Goal: Transaction & Acquisition: Purchase product/service

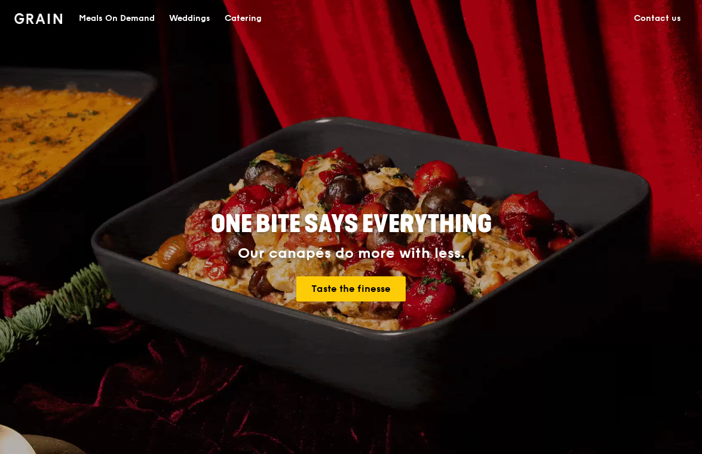
click at [111, 17] on div "Meals On Demand" at bounding box center [117, 19] width 76 height 36
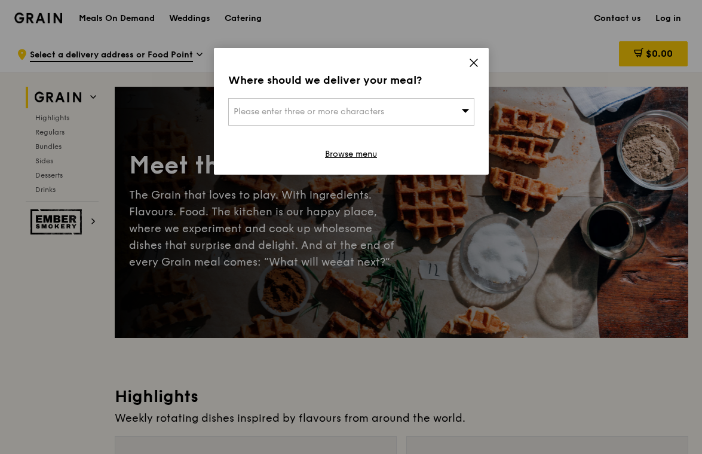
click at [343, 109] on span "Please enter three or more characters" at bounding box center [309, 111] width 151 height 10
type input "[GEOGRAPHIC_DATA]"
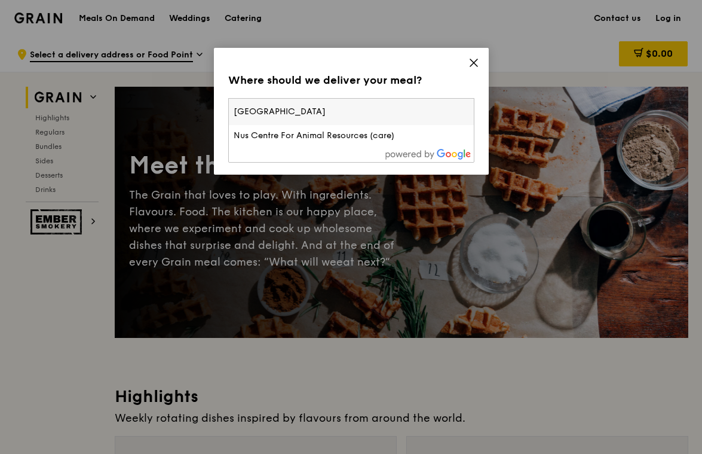
drag, startPoint x: 325, startPoint y: 112, endPoint x: 219, endPoint y: 103, distance: 106.8
click at [219, 103] on div "Where should we deliver your meal? Please enter three or more characters [GEOGR…" at bounding box center [351, 111] width 275 height 127
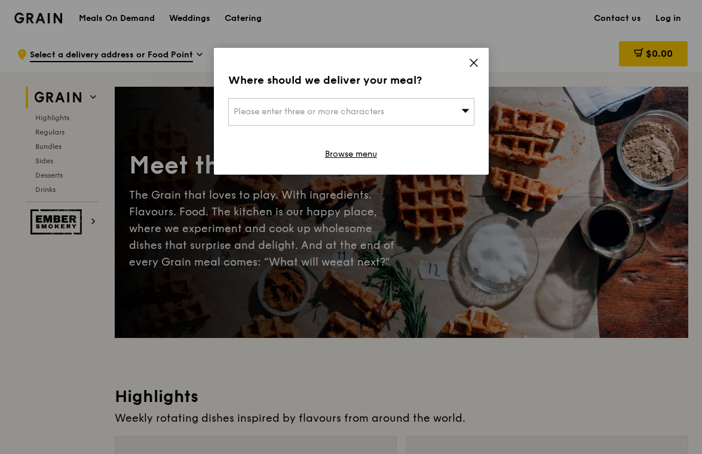
click at [311, 98] on div "Please enter three or more characters" at bounding box center [351, 111] width 246 height 27
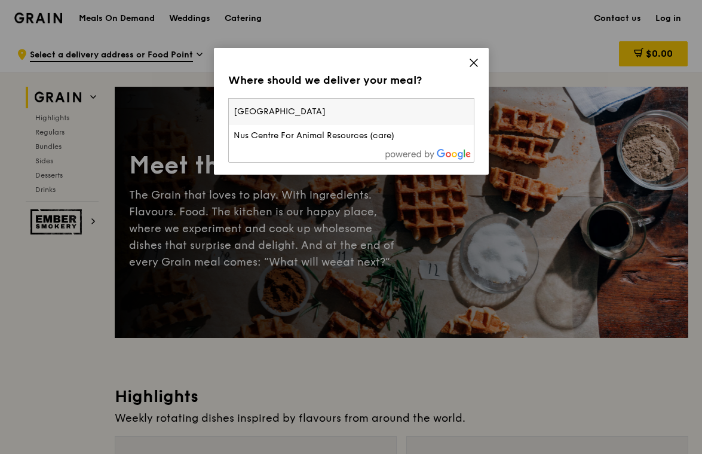
drag, startPoint x: 314, startPoint y: 98, endPoint x: 39, endPoint y: 47, distance: 279.7
click at [102, 57] on div "Where should we deliver your meal? Please enter three or more characters [GEOGR…" at bounding box center [351, 227] width 702 height 454
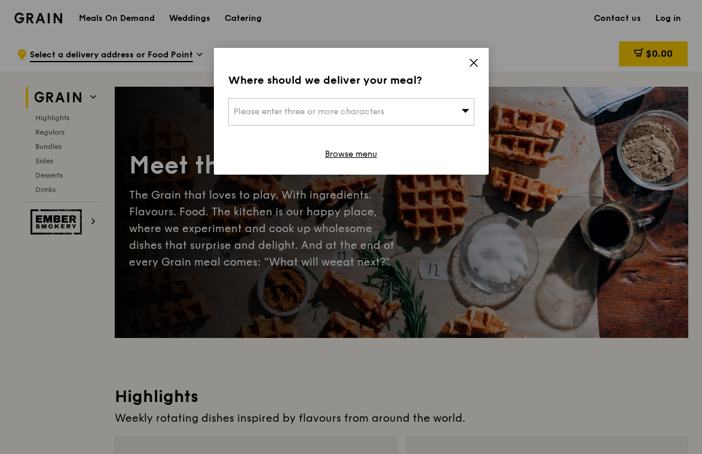
click at [322, 119] on div "Please enter three or more characters" at bounding box center [351, 111] width 246 height 27
type input "n"
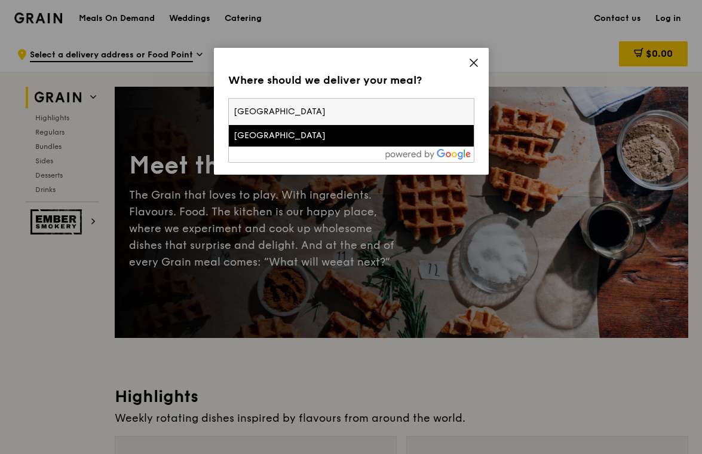
type input "[GEOGRAPHIC_DATA]"
click at [317, 136] on div "[GEOGRAPHIC_DATA]" at bounding box center [322, 136] width 177 height 12
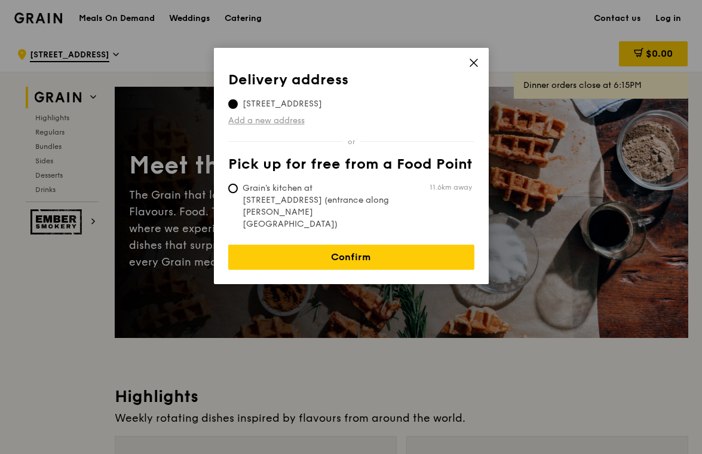
click at [285, 120] on link "Add a new address" at bounding box center [351, 121] width 246 height 12
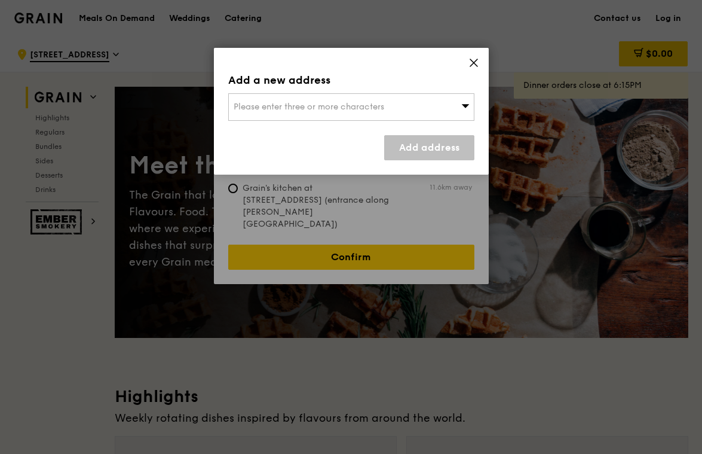
click at [274, 110] on span "Please enter three or more characters" at bounding box center [309, 107] width 151 height 10
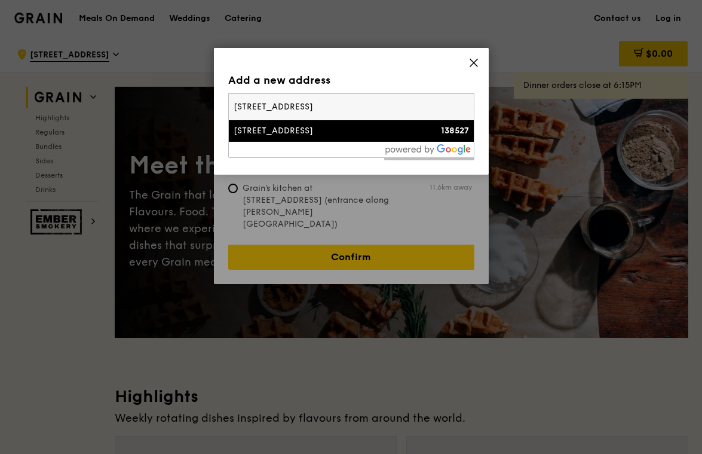
type input "[STREET_ADDRESS]"
click at [307, 130] on div "[STREET_ADDRESS]" at bounding box center [322, 131] width 177 height 12
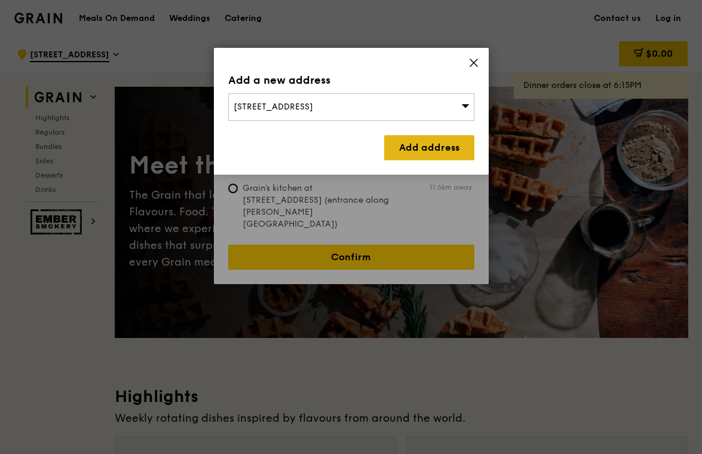
click at [439, 155] on link "Add address" at bounding box center [429, 147] width 90 height 25
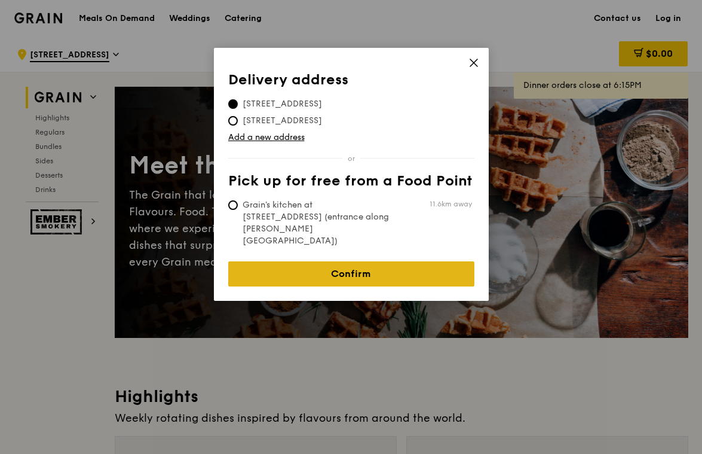
click at [345, 261] on link "Confirm" at bounding box center [351, 273] width 246 height 25
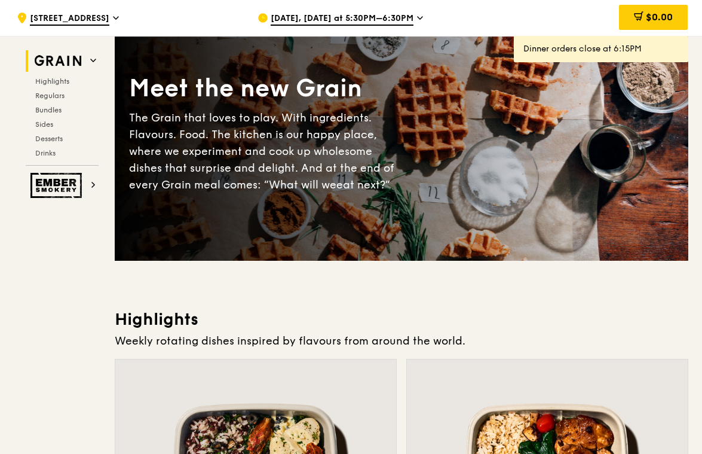
scroll to position [78, 0]
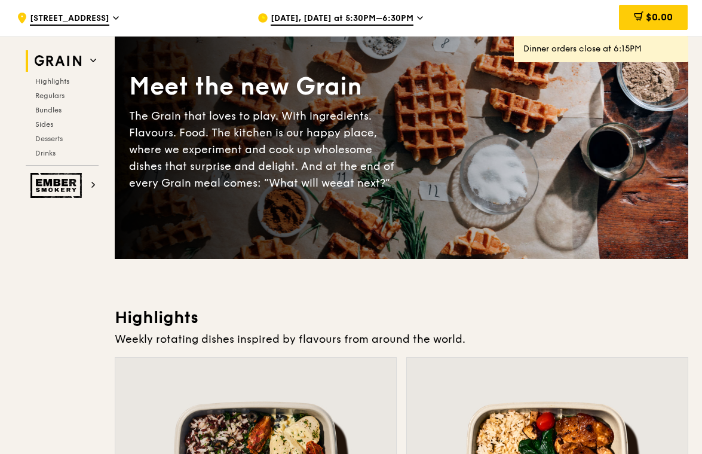
click at [411, 19] on div "[DATE], [DATE] at 5:30PM–6:30PM" at bounding box center [369, 18] width 222 height 36
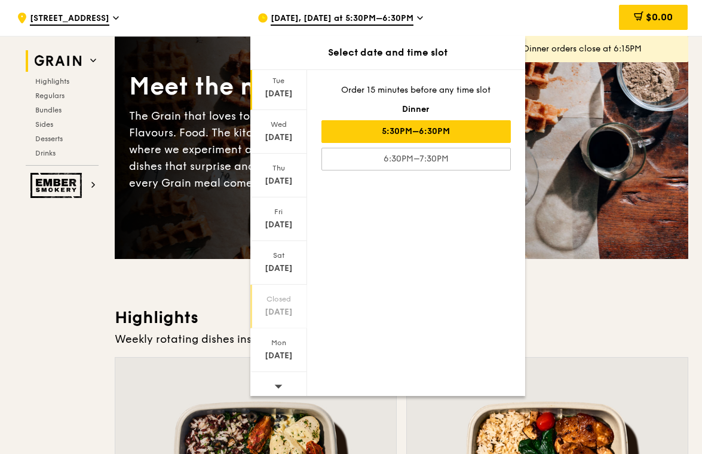
scroll to position [41, 0]
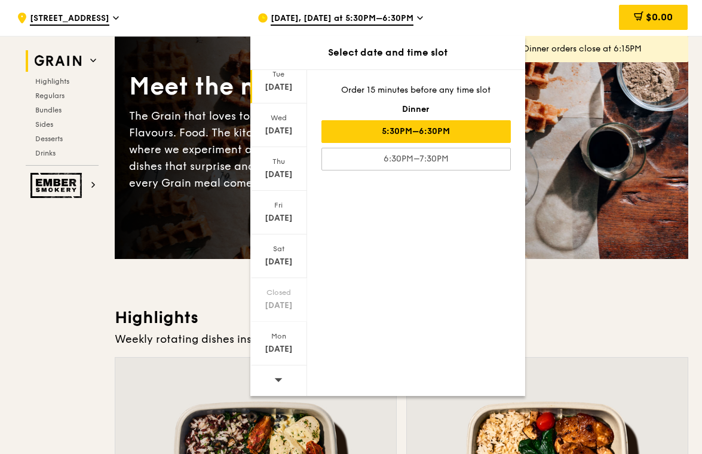
click at [285, 377] on div at bounding box center [278, 380] width 57 height 30
click at [286, 378] on div at bounding box center [278, 380] width 57 height 30
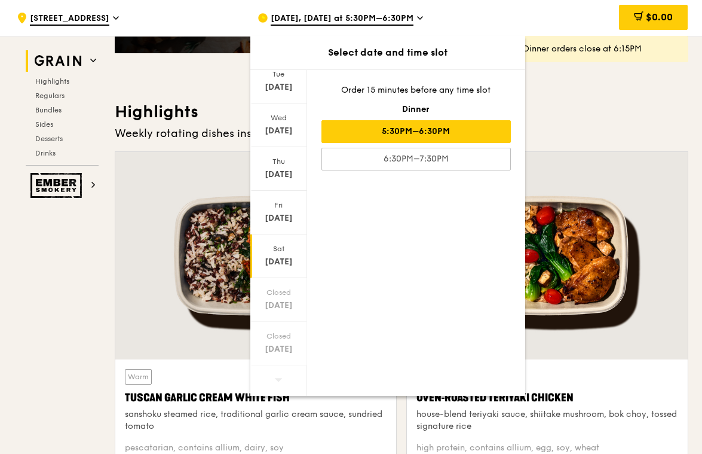
scroll to position [499, 0]
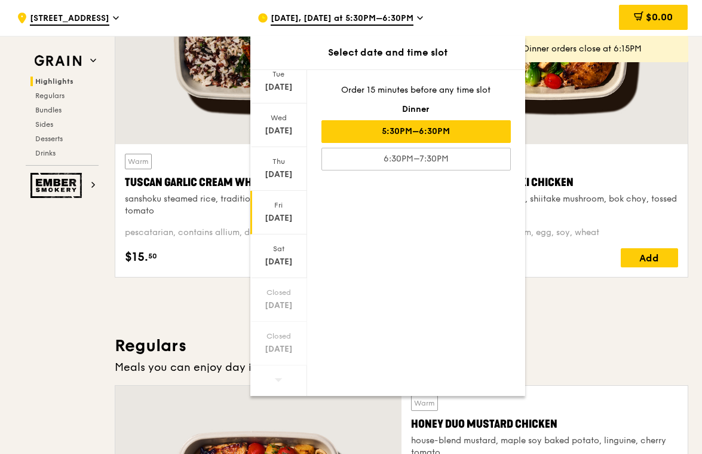
click at [285, 212] on div "[DATE]" at bounding box center [278, 218] width 53 height 12
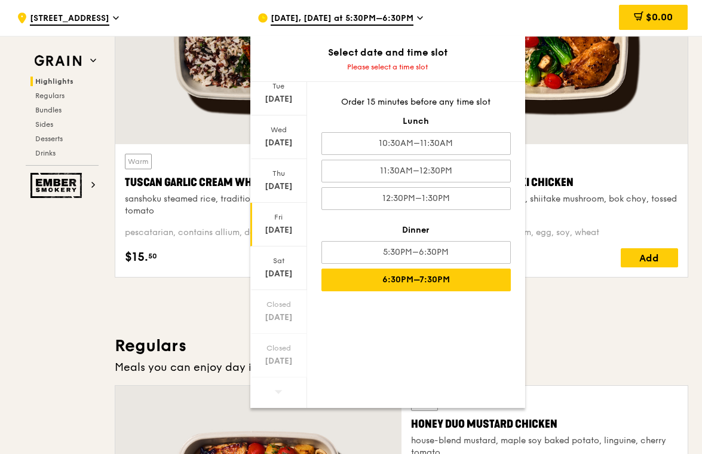
click at [415, 279] on div "6:30PM–7:30PM" at bounding box center [416, 279] width 189 height 23
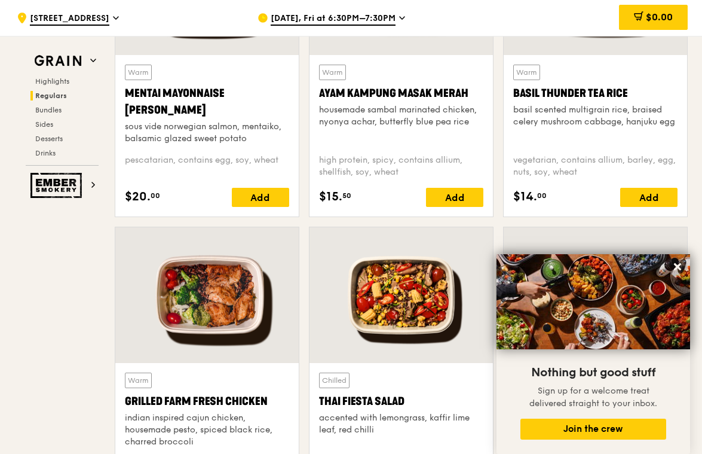
scroll to position [1185, 0]
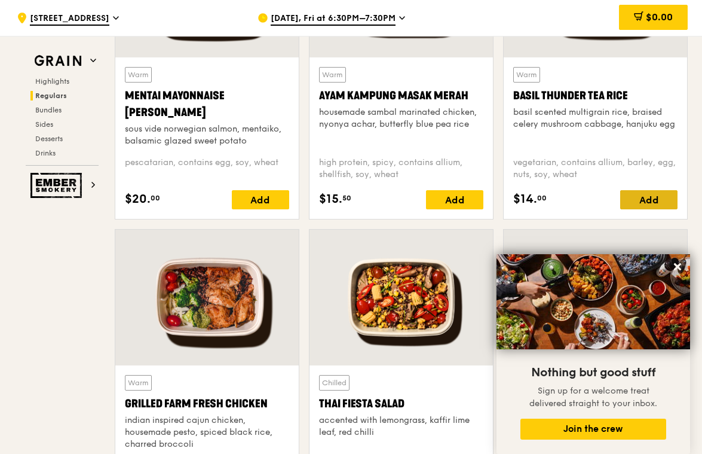
click at [655, 200] on div "Add" at bounding box center [648, 199] width 57 height 19
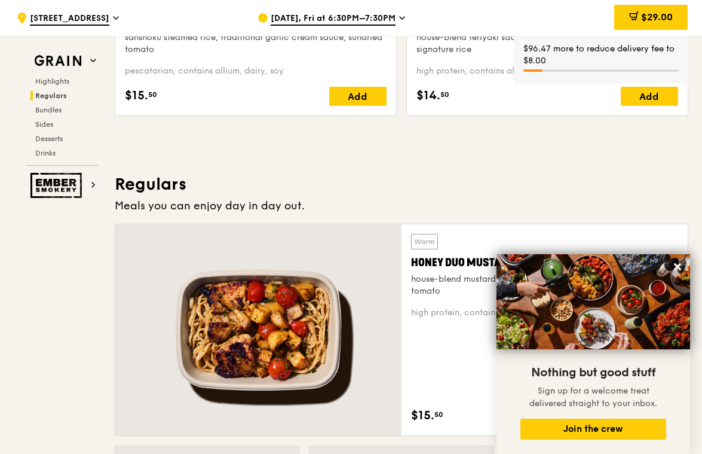
scroll to position [592, 0]
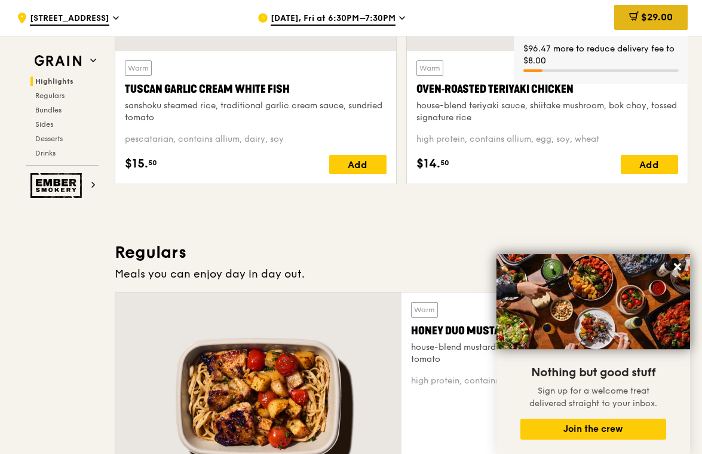
click at [658, 22] on span "$29.00" at bounding box center [657, 16] width 32 height 11
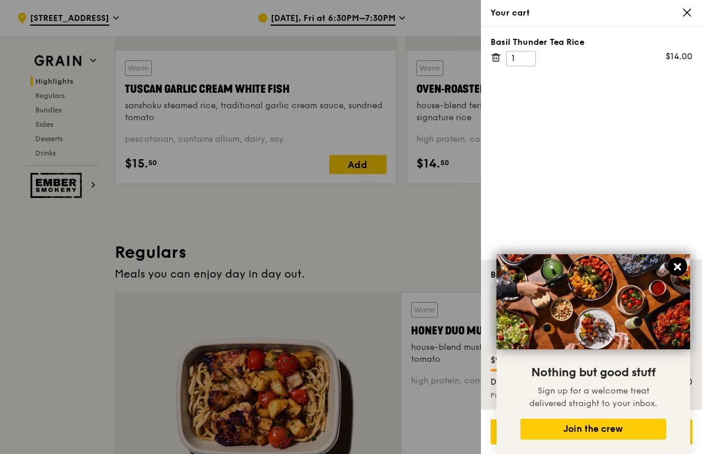
click at [675, 265] on icon at bounding box center [677, 266] width 11 height 11
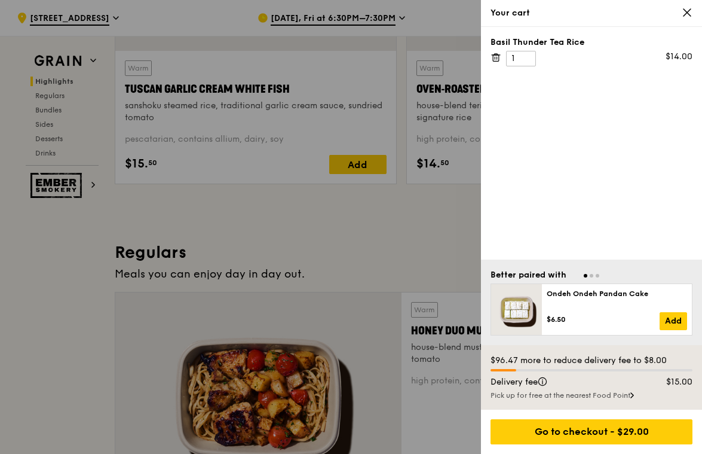
click at [357, 223] on div at bounding box center [351, 227] width 702 height 454
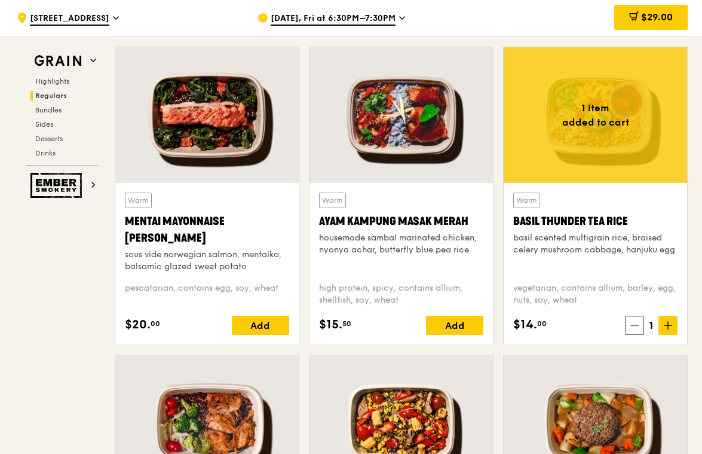
scroll to position [1048, 0]
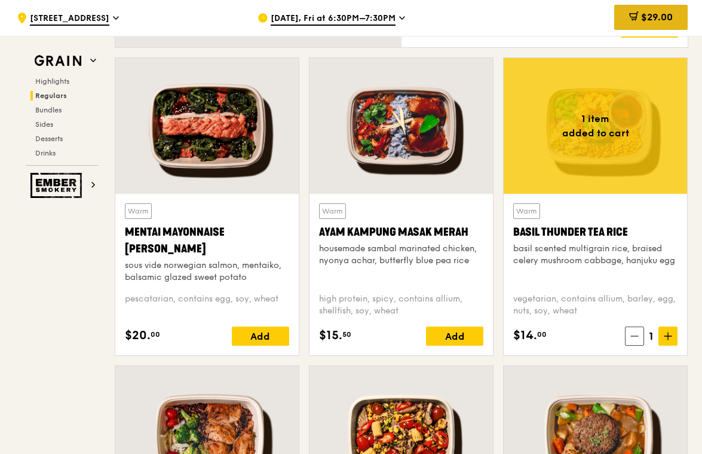
click at [649, 23] on div "$29.00" at bounding box center [652, 17] width 74 height 25
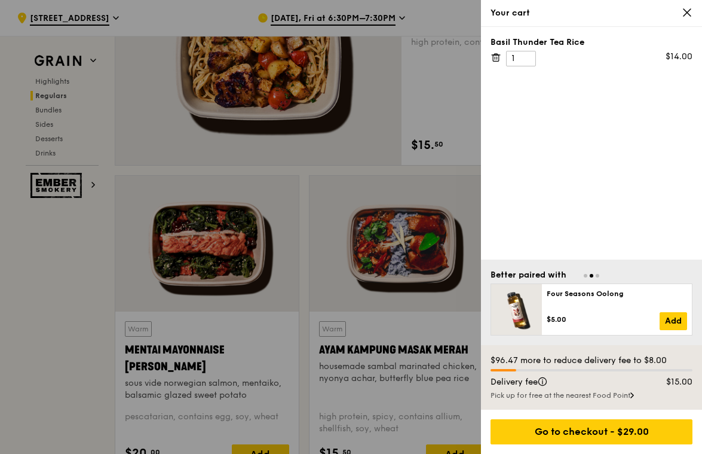
scroll to position [852, 0]
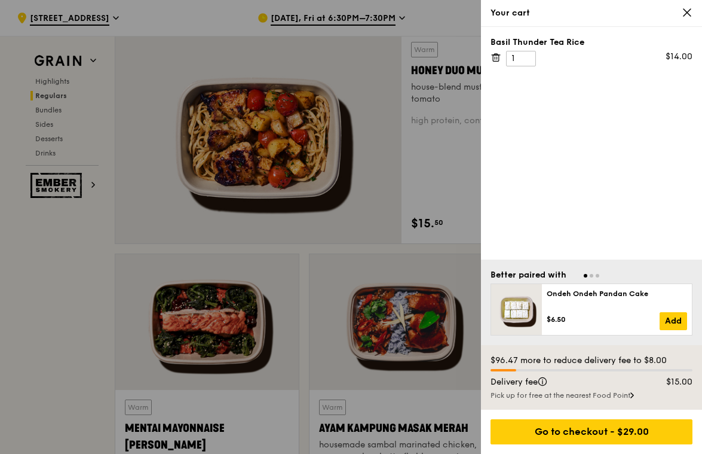
click at [75, 317] on div at bounding box center [351, 227] width 702 height 454
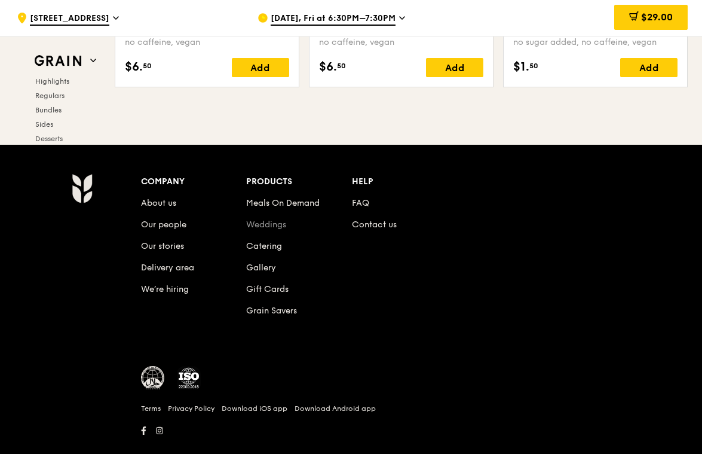
scroll to position [5010, 0]
